Goal: Information Seeking & Learning: Learn about a topic

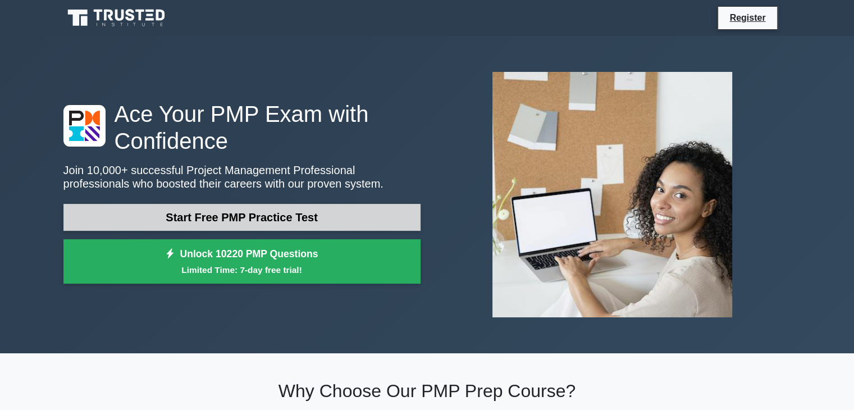
click at [272, 218] on link "Start Free PMP Practice Test" at bounding box center [241, 217] width 357 height 27
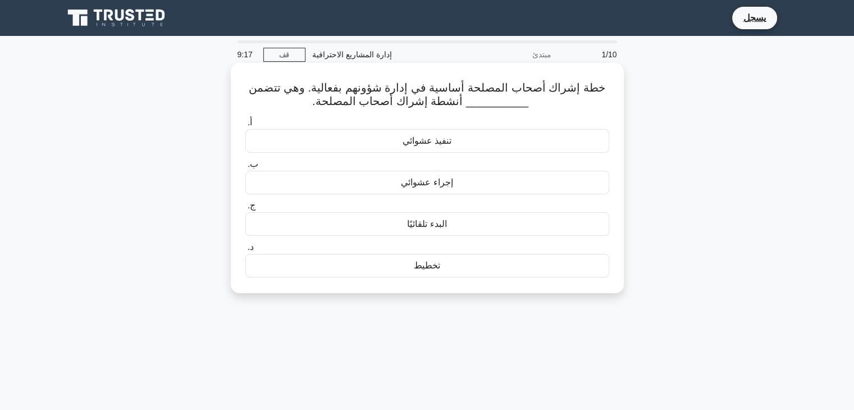
click at [422, 267] on font "تخطيط" at bounding box center [427, 266] width 26 height 10
click at [245, 251] on input "د. تخطيط" at bounding box center [245, 247] width 0 height 7
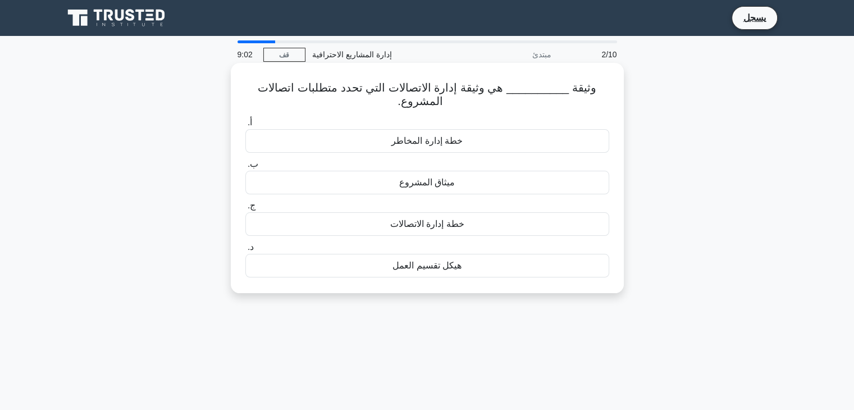
click at [432, 229] on font "خطة إدارة الاتصالات" at bounding box center [427, 224] width 74 height 10
click at [245, 209] on input "ج. خطة إدارة الاتصالات" at bounding box center [245, 205] width 0 height 7
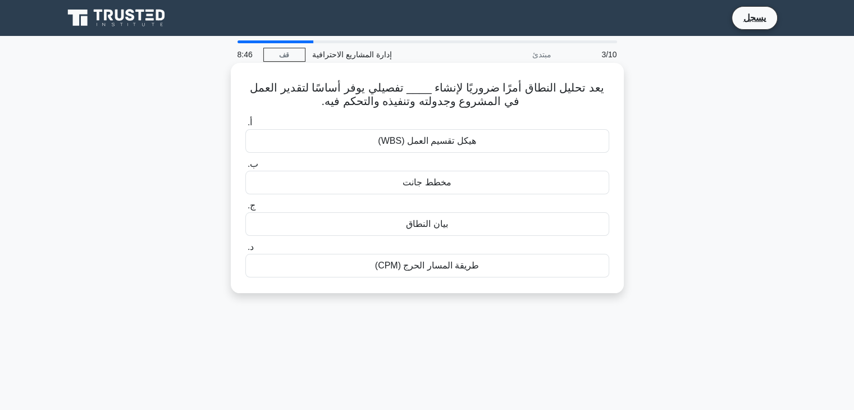
click at [426, 144] on font "هيكل تقسيم العمل (WBS)" at bounding box center [427, 141] width 98 height 10
click at [245, 126] on input "أ. هيكل تقسيم العمل (WBS)" at bounding box center [245, 122] width 0 height 7
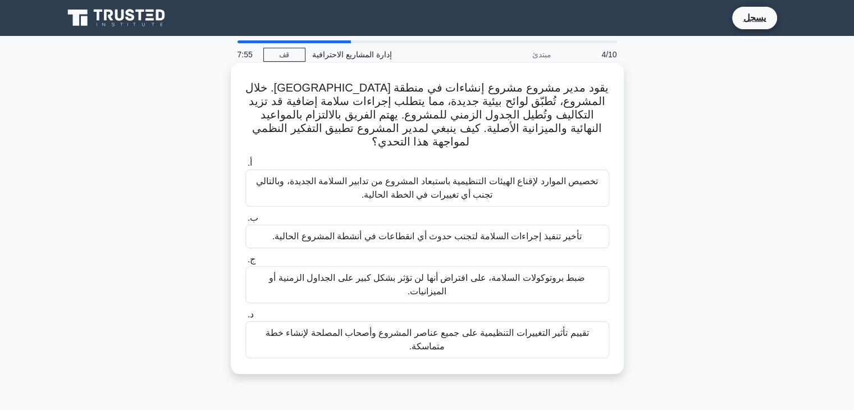
click at [473, 328] on font "تقييم تأثير التغييرات التنظيمية على جميع عناصر المشروع وأصحاب المصلحة لإنشاء خط…" at bounding box center [427, 339] width 323 height 23
click at [245, 311] on input "د. تقييم تأثير التغييرات التنظيمية على جميع عناصر المشروع وأصحاب المصلحة لإنشاء…" at bounding box center [245, 314] width 0 height 7
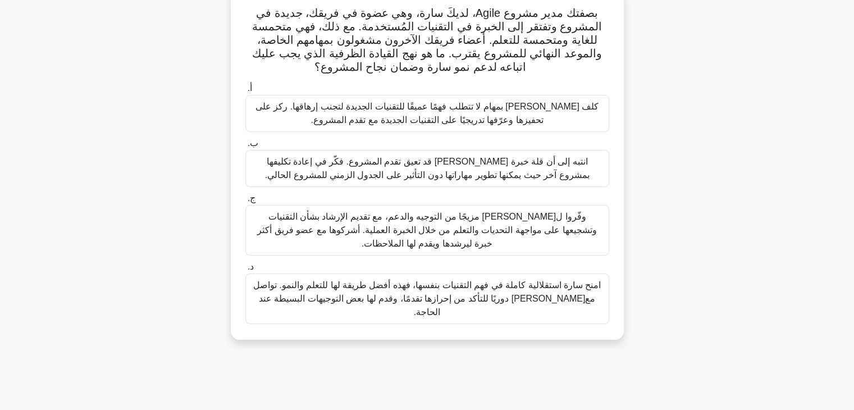
scroll to position [56, 0]
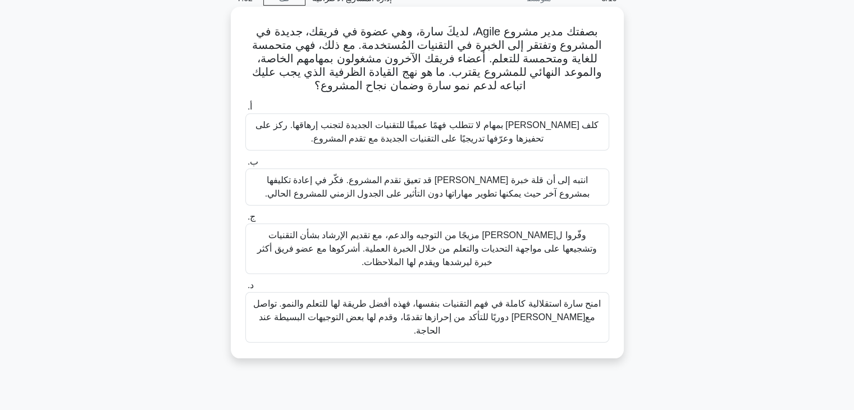
click at [499, 140] on font "كلف سارة بمهام لا تتطلب فهمًا عميقًا للتقنيات الجديدة لتجنب إرهاقها. ركز على تح…" at bounding box center [426, 131] width 343 height 23
click at [245, 111] on input "أ. كلف سارة بمهام لا تتطلب فهمًا عميقًا للتقنيات الجديدة لتجنب إرهاقها. ركز على…" at bounding box center [245, 106] width 0 height 7
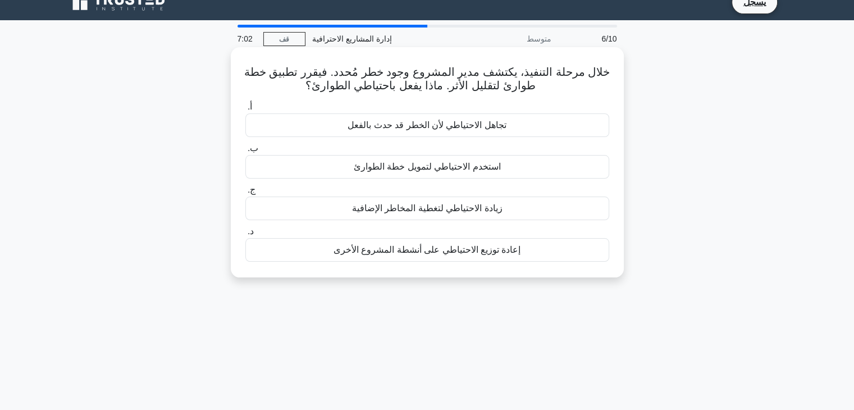
scroll to position [0, 0]
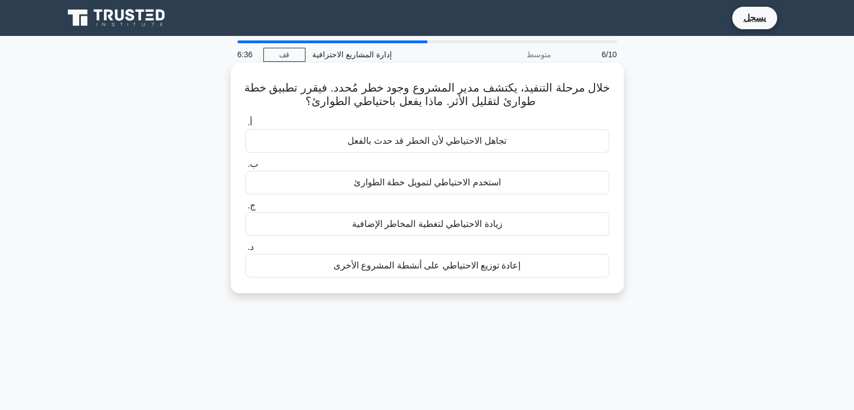
click at [447, 182] on font "استخدم الاحتياطي لتمويل خطة الطوارئ" at bounding box center [427, 182] width 147 height 10
click at [245, 168] on input "ب. استخدم الاحتياطي لتمويل خطة الطوارئ" at bounding box center [245, 164] width 0 height 7
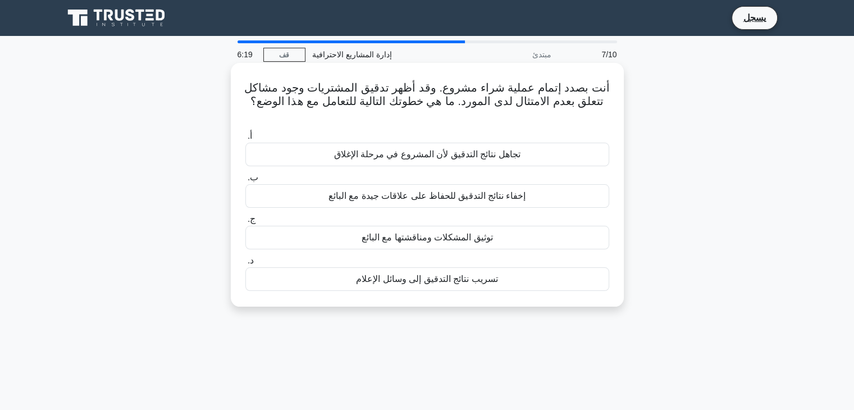
click at [438, 244] on font "توثيق المشكلات ومناقشتها مع البائع" at bounding box center [427, 237] width 131 height 13
click at [245, 223] on input "ج. توثيق المشكلات ومناقشتها مع البائع" at bounding box center [245, 219] width 0 height 7
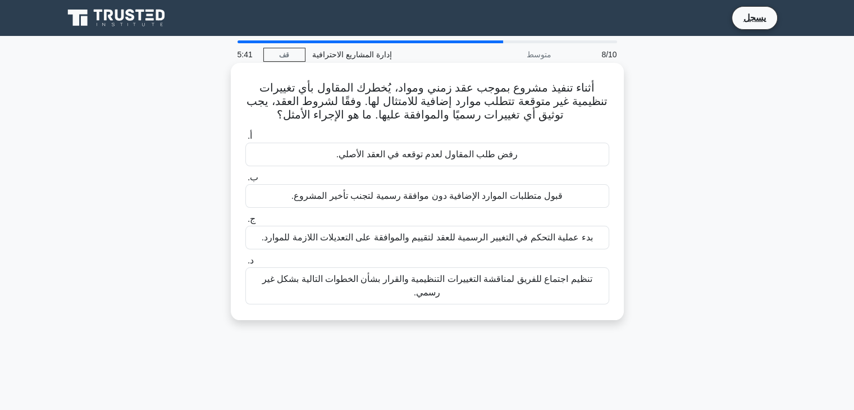
click at [444, 242] on font "بدء عملية التحكم في التغيير الرسمية للعقد لتقييم والموافقة على التعديلات اللازم…" at bounding box center [427, 237] width 331 height 10
click at [245, 223] on input "ج. بدء عملية التحكم في التغيير الرسمية للعقد لتقييم والموافقة على التعديلات الل…" at bounding box center [245, 219] width 0 height 7
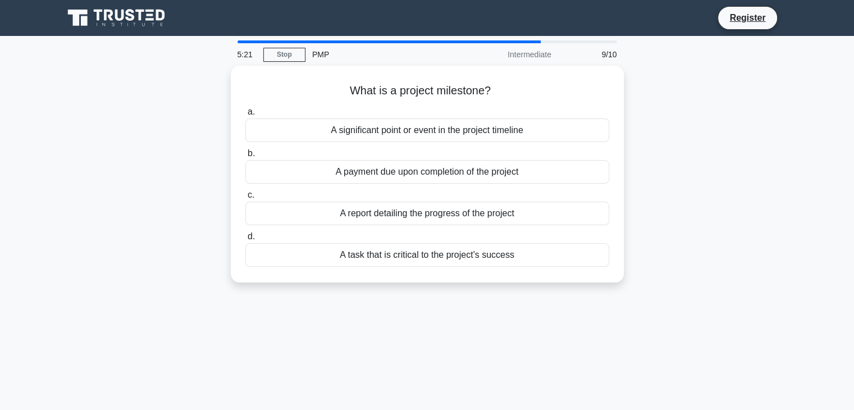
click at [682, 197] on div "What is a project milestone? .spinner_0XTQ{transform-origin:center;animation:sp…" at bounding box center [427, 181] width 741 height 230
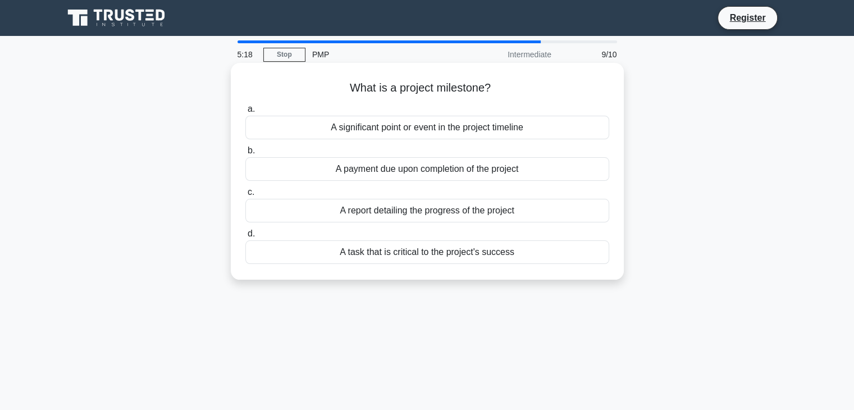
click at [487, 211] on div "A report detailing the progress of the project" at bounding box center [427, 211] width 364 height 24
click at [245, 196] on input "c. A report detailing the progress of the project" at bounding box center [245, 192] width 0 height 7
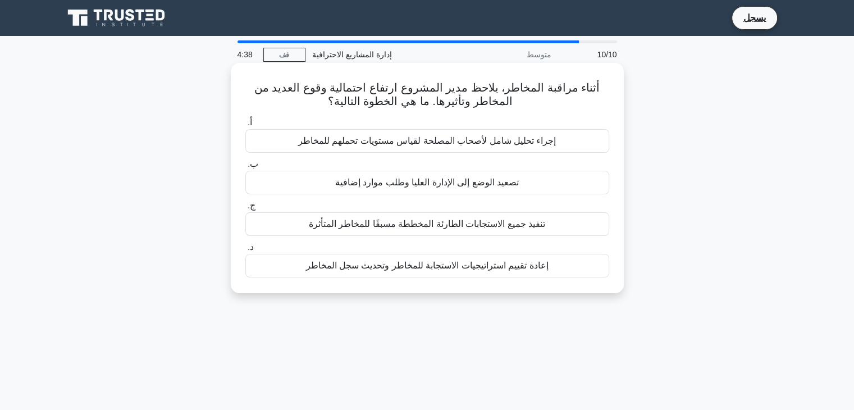
click at [449, 144] on font "إجراء تحليل شامل لأصحاب المصلحة لقياس مستويات تحملهم للمخاطر" at bounding box center [427, 141] width 258 height 10
click at [245, 126] on input "أ. إجراء تحليل شامل لأصحاب المصلحة لقياس مستويات تحملهم للمخاطر" at bounding box center [245, 122] width 0 height 7
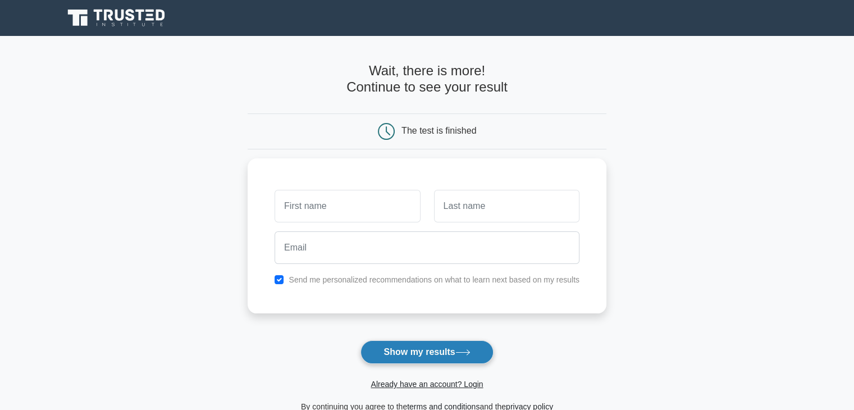
click at [436, 353] on button "Show my results" at bounding box center [426, 352] width 133 height 24
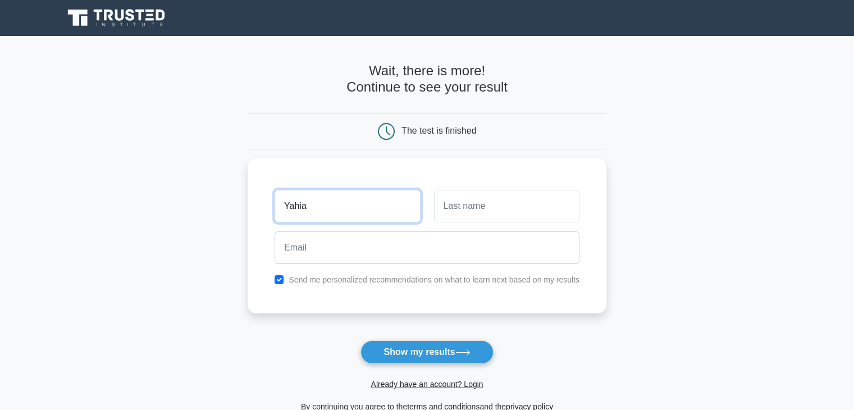
type input "Yahia"
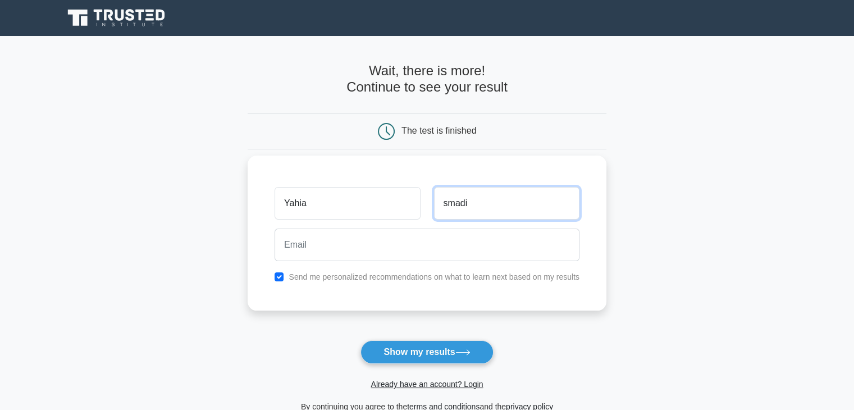
type input "smadi"
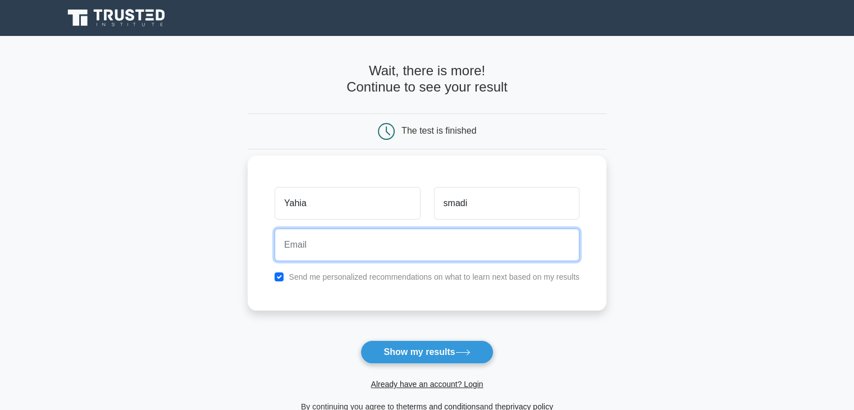
click at [354, 231] on input "email" at bounding box center [427, 245] width 305 height 33
type input "eng.yahiasmadi@yahoo.com"
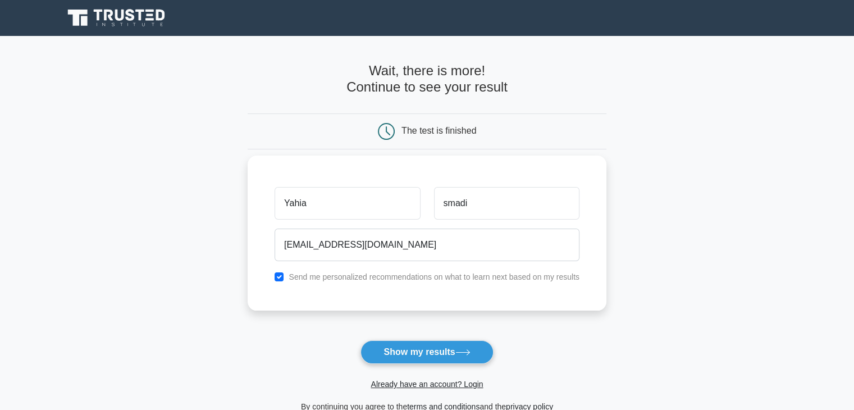
click at [409, 279] on label "Send me personalized recommendations on what to learn next based on my results" at bounding box center [434, 276] width 291 height 9
click at [281, 272] on input "checkbox" at bounding box center [279, 276] width 9 height 9
checkbox input "false"
click at [382, 353] on button "Show my results" at bounding box center [426, 352] width 133 height 24
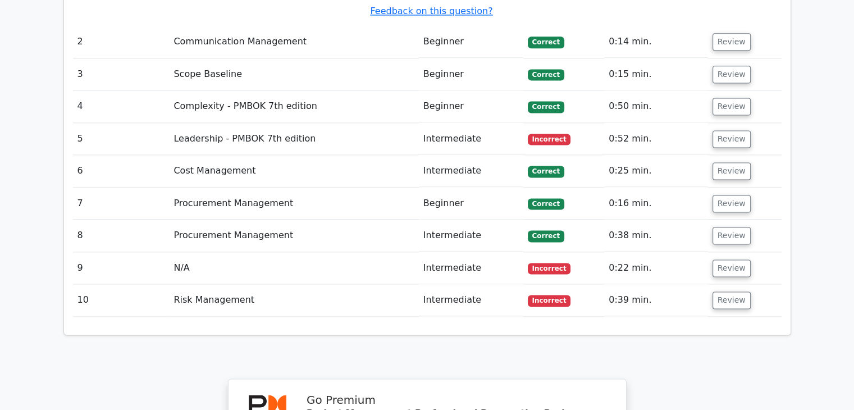
scroll to position [1543, 0]
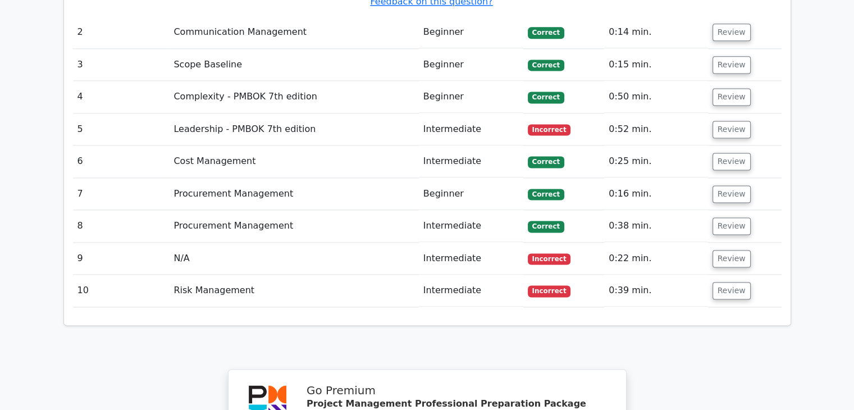
click at [551, 243] on td "Incorrect" at bounding box center [563, 259] width 81 height 32
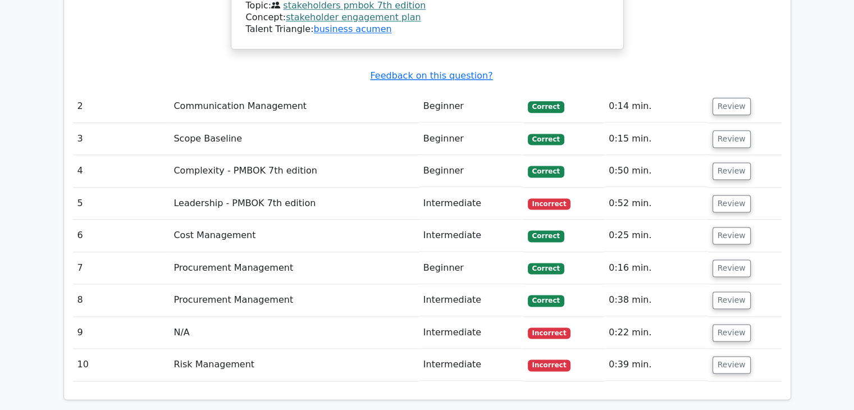
scroll to position [1487, 0]
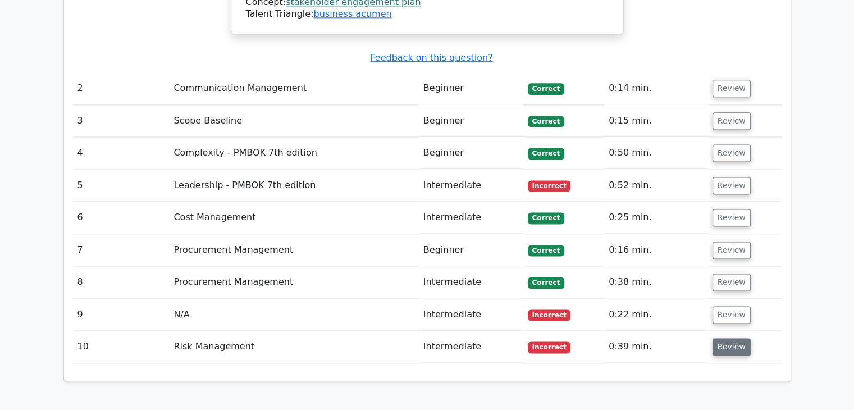
click at [736, 338] on button "Review" at bounding box center [731, 346] width 38 height 17
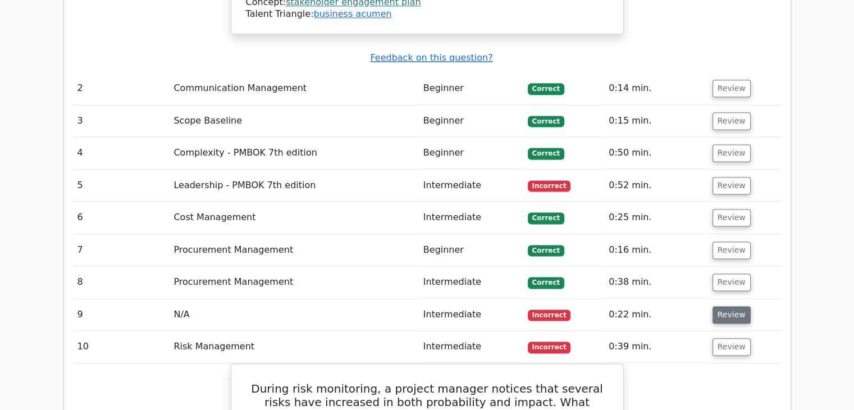
click at [725, 306] on button "Review" at bounding box center [731, 314] width 38 height 17
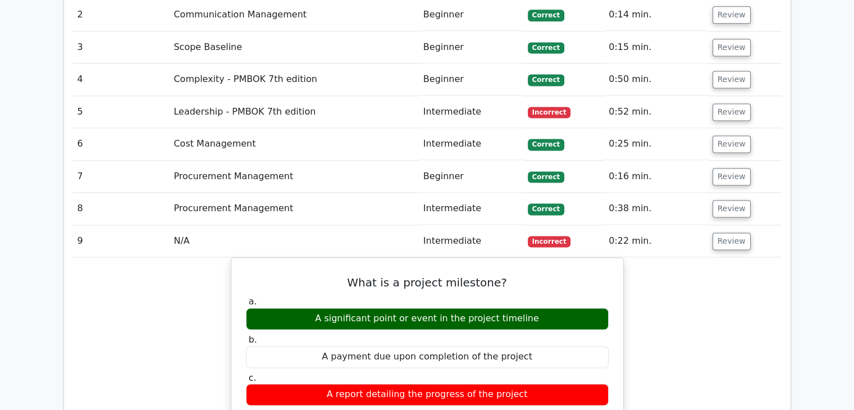
scroll to position [1543, 0]
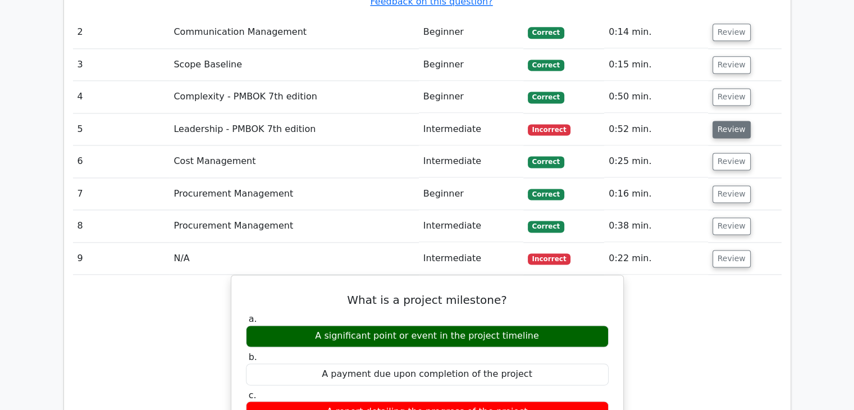
click at [726, 121] on button "Review" at bounding box center [731, 129] width 38 height 17
